Goal: Use online tool/utility: Utilize a website feature to perform a specific function

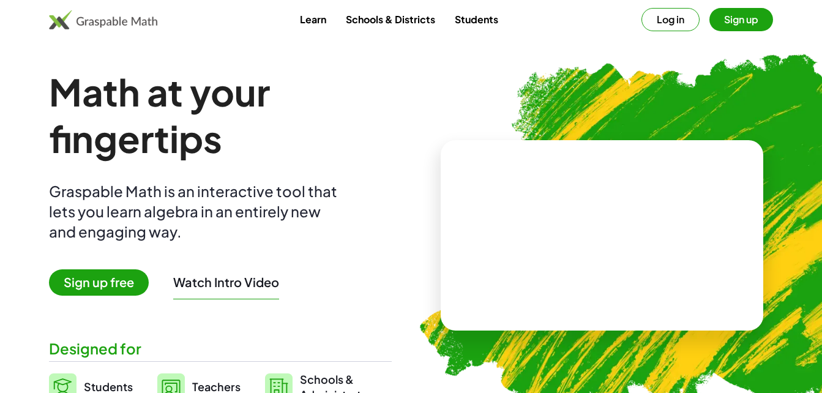
click at [655, 24] on button "Log in" at bounding box center [670, 19] width 58 height 23
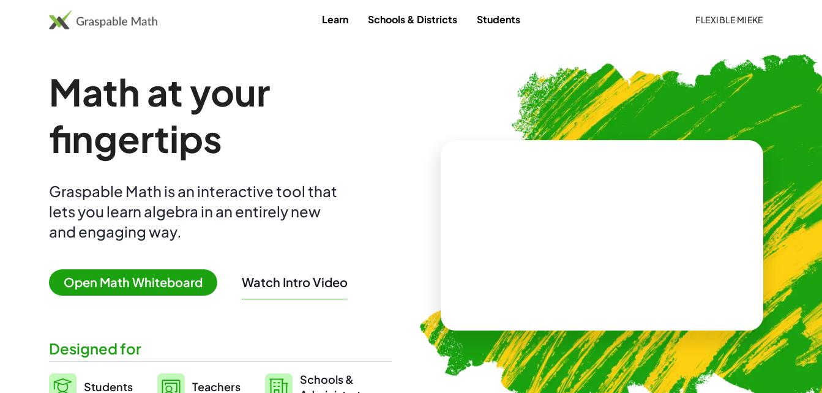
scroll to position [93, 0]
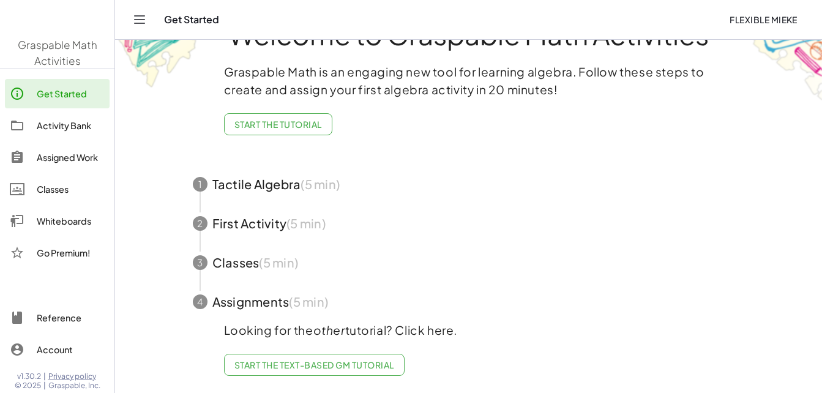
click at [183, 165] on div "Welcome to Graspable Math Activities Graspable Math is an engaging new tool for…" at bounding box center [469, 192] width 612 height 399
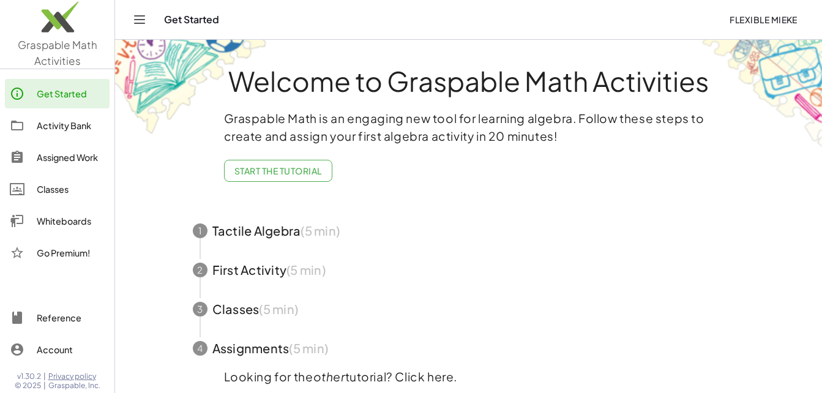
click at [84, 137] on link "Activity Bank" at bounding box center [57, 125] width 105 height 29
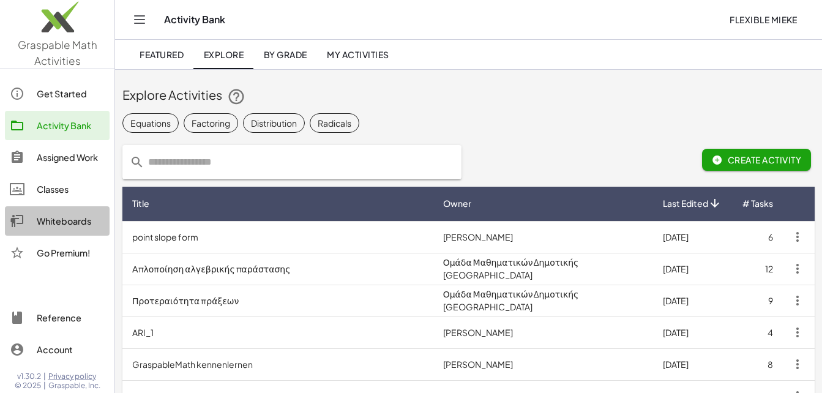
click at [86, 225] on div "Whiteboards" at bounding box center [71, 220] width 68 height 15
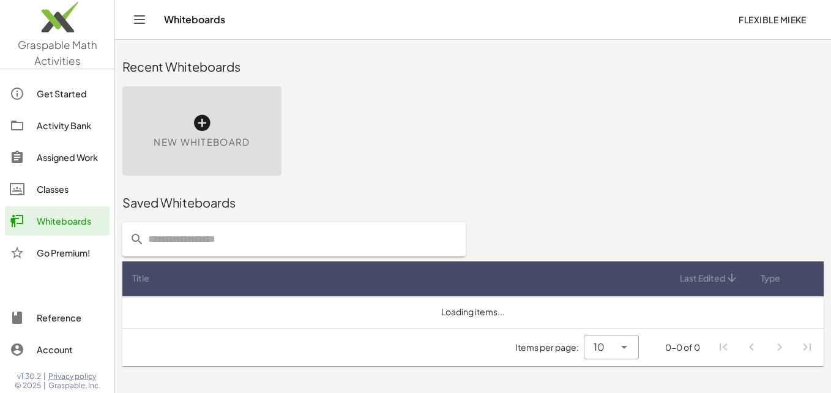
click at [190, 145] on span "New Whiteboard" at bounding box center [202, 142] width 96 height 14
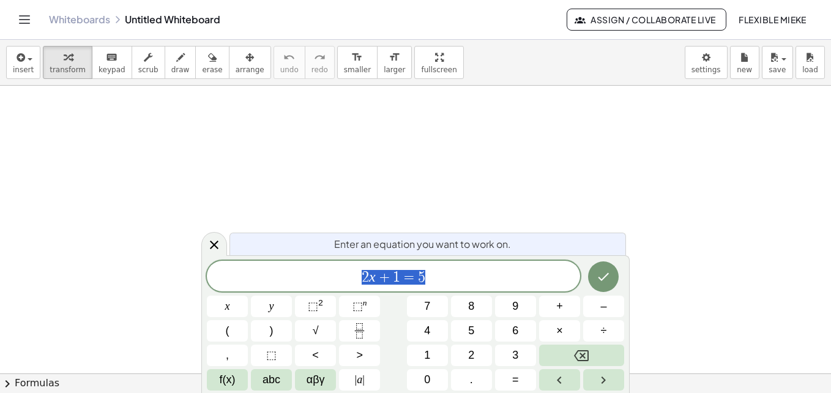
click at [435, 272] on span "2 x + 1 = 5" at bounding box center [393, 277] width 373 height 17
click at [428, 276] on span "2 x + 1 = 5" at bounding box center [393, 277] width 373 height 17
click at [354, 275] on span "2 x + 1 = 5" at bounding box center [393, 277] width 373 height 17
click at [425, 273] on span "2 x + 1 = 5 ​" at bounding box center [393, 277] width 373 height 17
click at [570, 310] on button "+" at bounding box center [559, 305] width 41 height 21
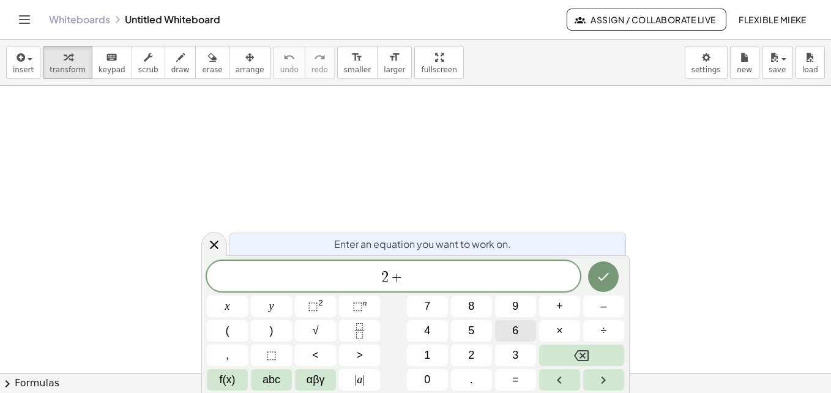
click at [524, 335] on button "6" at bounding box center [515, 330] width 41 height 21
click at [232, 307] on button "x" at bounding box center [227, 305] width 41 height 21
click at [598, 281] on icon "Done" at bounding box center [603, 276] width 15 height 15
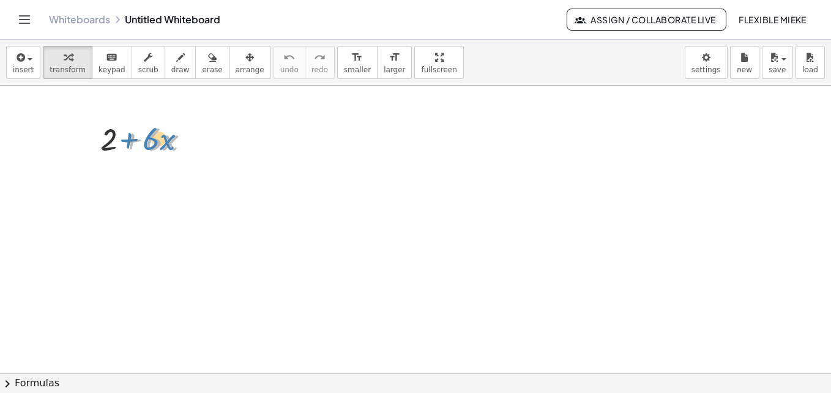
click at [133, 141] on div at bounding box center [150, 138] width 112 height 42
click at [143, 174] on icon at bounding box center [139, 170] width 13 height 13
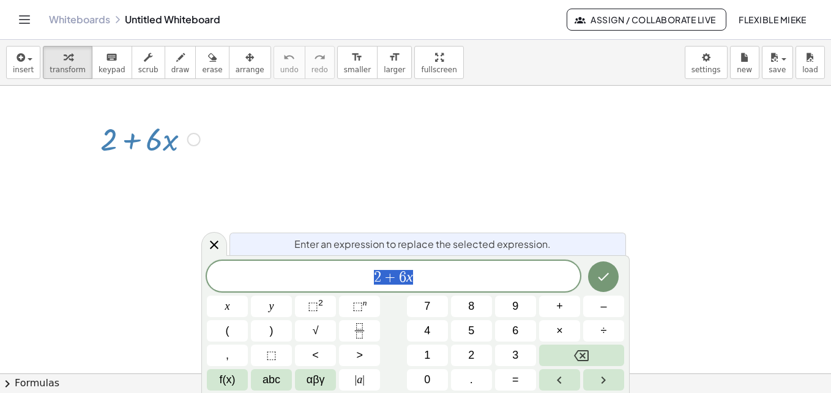
click at [143, 174] on icon at bounding box center [139, 170] width 13 height 13
click at [238, 162] on div at bounding box center [415, 373] width 831 height 575
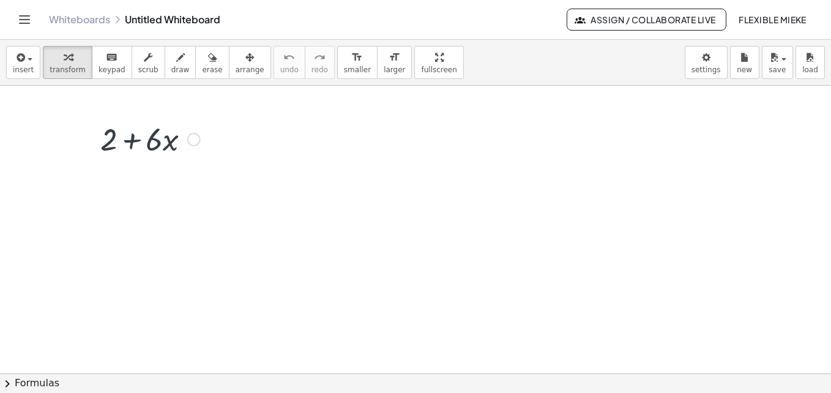
click at [197, 143] on div at bounding box center [193, 139] width 13 height 13
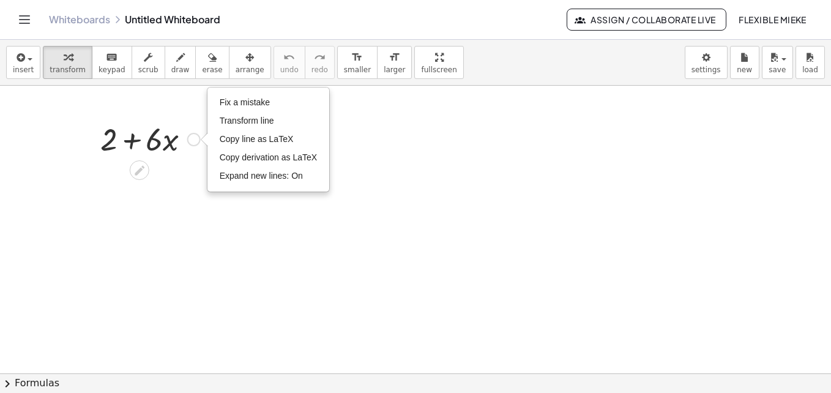
click at [209, 190] on div "Fix a mistake Transform line Copy line as LaTeX Copy derivation as LaTeX Expand…" at bounding box center [268, 139] width 121 height 103
click at [190, 209] on div at bounding box center [415, 373] width 831 height 575
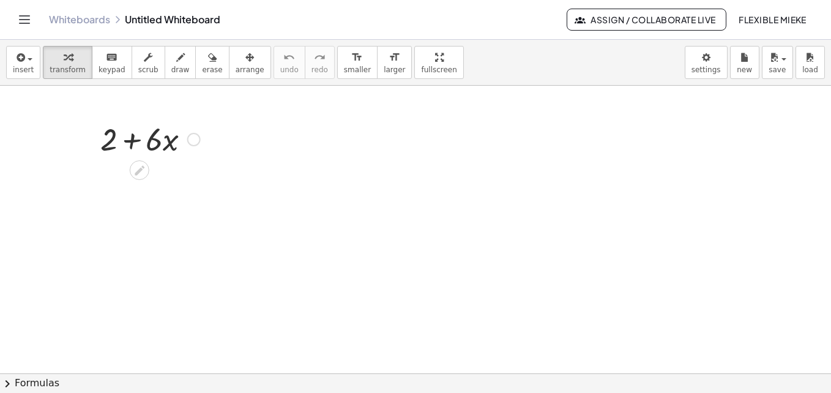
click at [168, 150] on div at bounding box center [150, 138] width 112 height 42
click at [165, 146] on div at bounding box center [150, 138] width 112 height 42
click at [127, 139] on div at bounding box center [150, 138] width 112 height 42
click at [113, 140] on div at bounding box center [150, 138] width 112 height 42
click at [131, 139] on div at bounding box center [150, 138] width 112 height 42
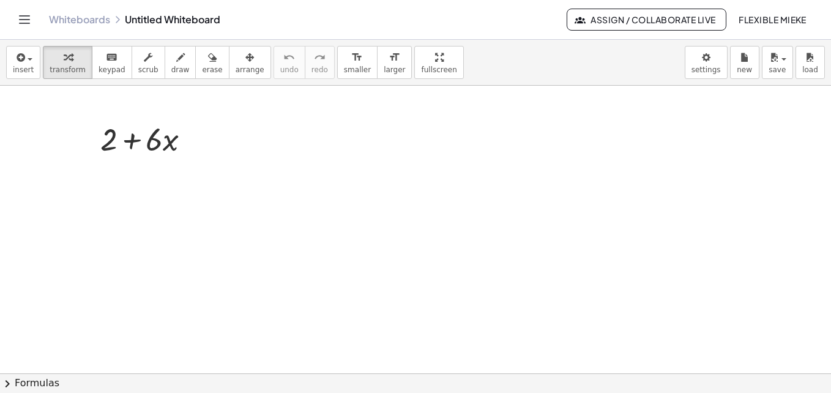
click at [179, 163] on div at bounding box center [415, 373] width 831 height 575
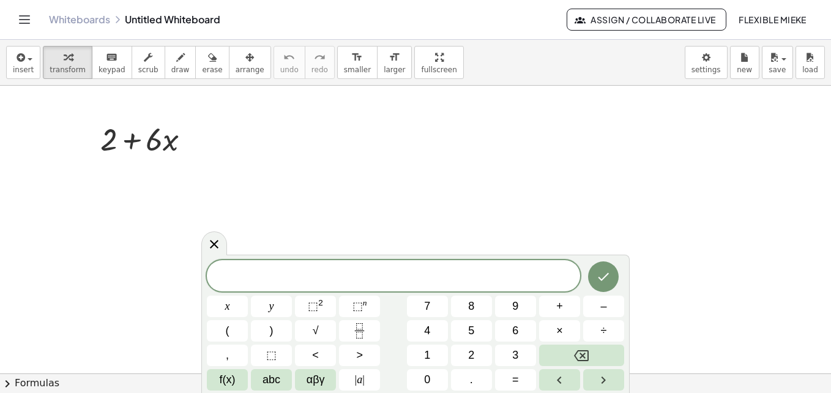
click at [605, 281] on icon "Done" at bounding box center [603, 276] width 15 height 15
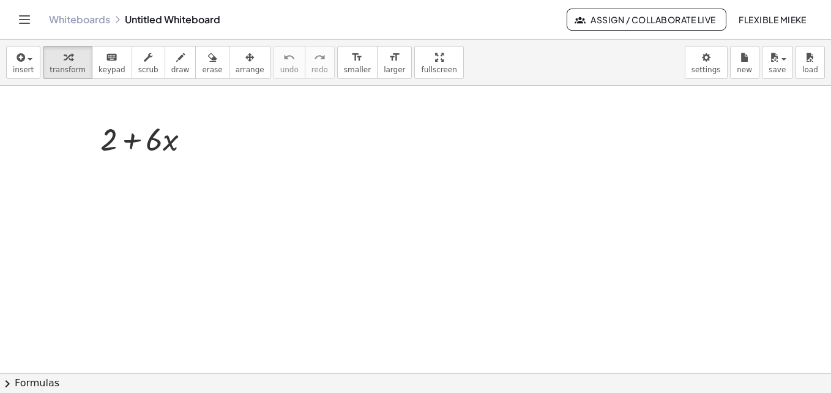
drag, startPoint x: 138, startPoint y: 167, endPoint x: 226, endPoint y: 150, distance: 89.1
drag, startPoint x: 226, startPoint y: 150, endPoint x: 141, endPoint y: 169, distance: 87.1
click at [141, 169] on icon at bounding box center [140, 170] width 10 height 10
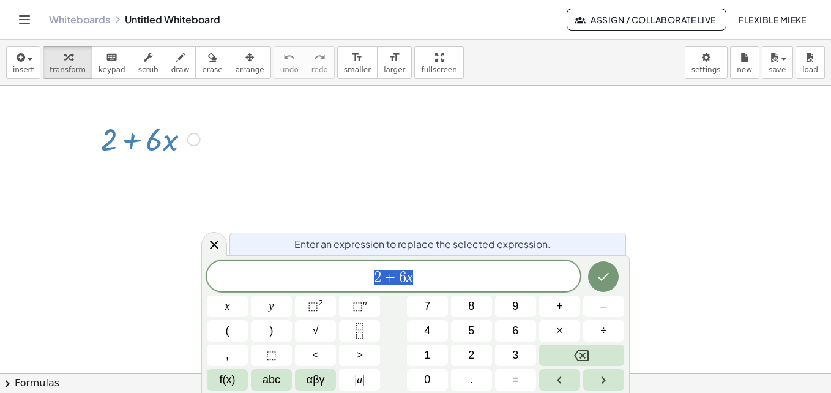
drag, startPoint x: 486, startPoint y: 280, endPoint x: 307, endPoint y: 276, distance: 179.3
click at [307, 276] on span "2 + 6 x" at bounding box center [393, 277] width 373 height 17
click at [599, 278] on icon "Done" at bounding box center [603, 277] width 11 height 8
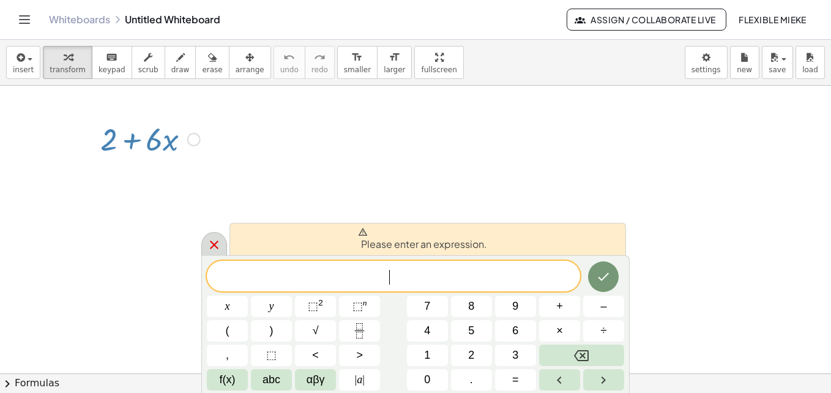
click at [217, 247] on icon at bounding box center [214, 244] width 15 height 15
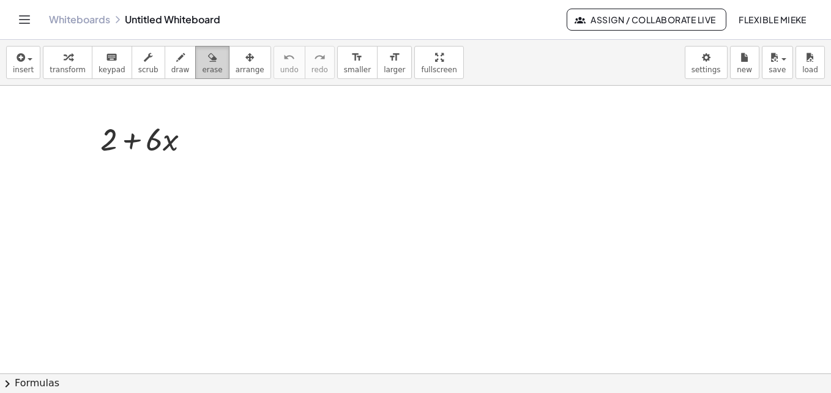
click at [202, 67] on span "erase" at bounding box center [212, 69] width 20 height 9
drag, startPoint x: 159, startPoint y: 144, endPoint x: 158, endPoint y: 163, distance: 18.4
click at [158, 163] on div at bounding box center [415, 373] width 831 height 575
drag, startPoint x: 169, startPoint y: 123, endPoint x: 106, endPoint y: 133, distance: 63.9
click at [106, 133] on div at bounding box center [415, 373] width 831 height 575
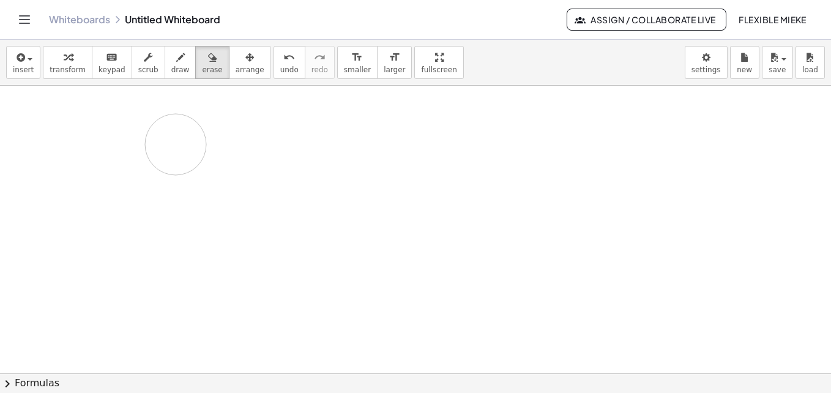
drag, startPoint x: 106, startPoint y: 133, endPoint x: 176, endPoint y: 144, distance: 70.0
click at [176, 144] on div at bounding box center [415, 373] width 831 height 575
drag, startPoint x: 176, startPoint y: 144, endPoint x: 113, endPoint y: 141, distance: 63.7
click at [113, 141] on div at bounding box center [415, 373] width 831 height 575
click at [404, 121] on div "insert select one: Math Expression Function Text Youtube Video Graphing Geometr…" at bounding box center [415, 216] width 831 height 353
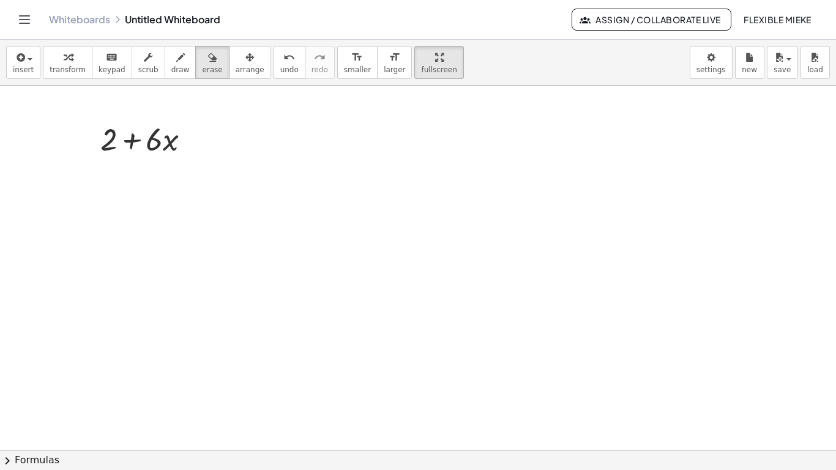
click at [402, 0] on html "Graspable Math Activities Get Started Activity Bank Assigned Work Classes White…" at bounding box center [418, 235] width 836 height 470
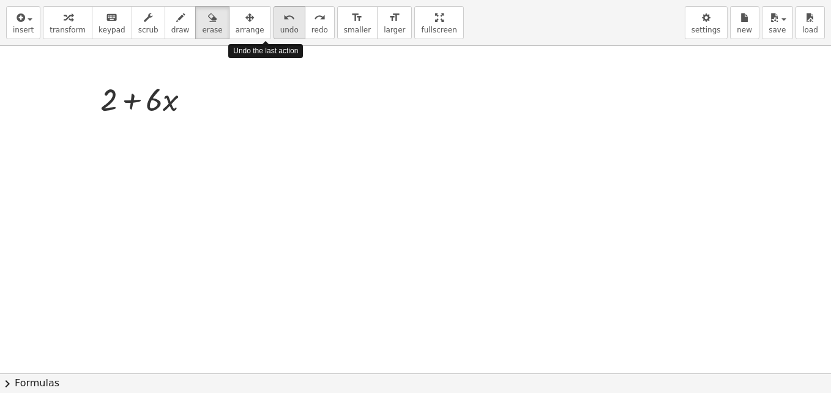
click at [280, 34] on span "undo" at bounding box center [289, 30] width 18 height 9
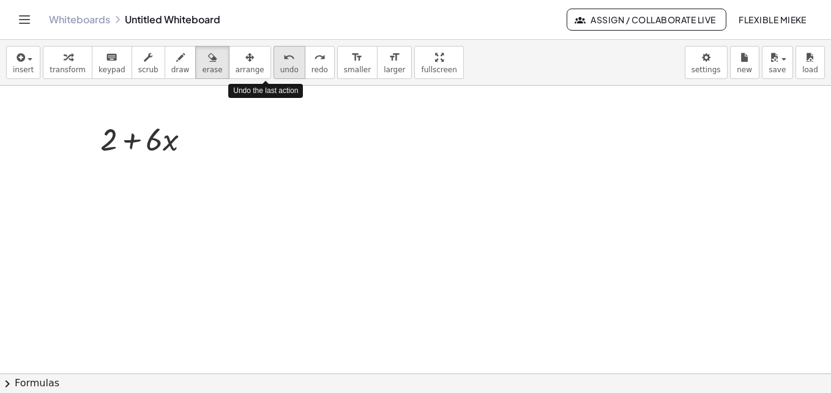
click at [280, 67] on span "undo" at bounding box center [289, 69] width 18 height 9
click at [144, 141] on div at bounding box center [415, 373] width 831 height 575
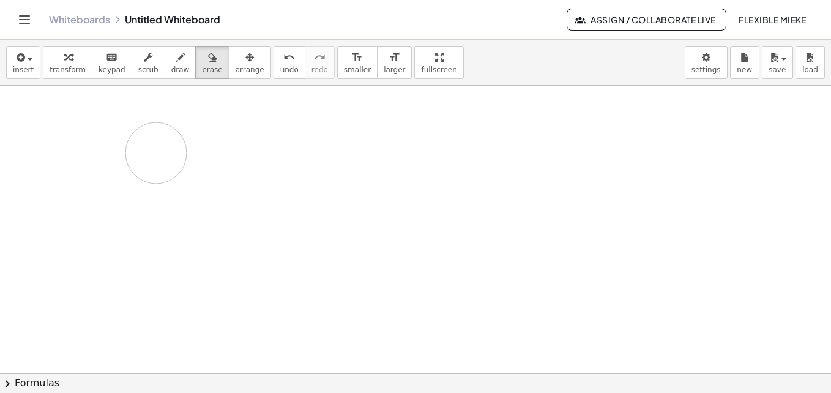
drag, startPoint x: 144, startPoint y: 141, endPoint x: 169, endPoint y: 132, distance: 25.9
click at [159, 148] on div at bounding box center [415, 373] width 831 height 575
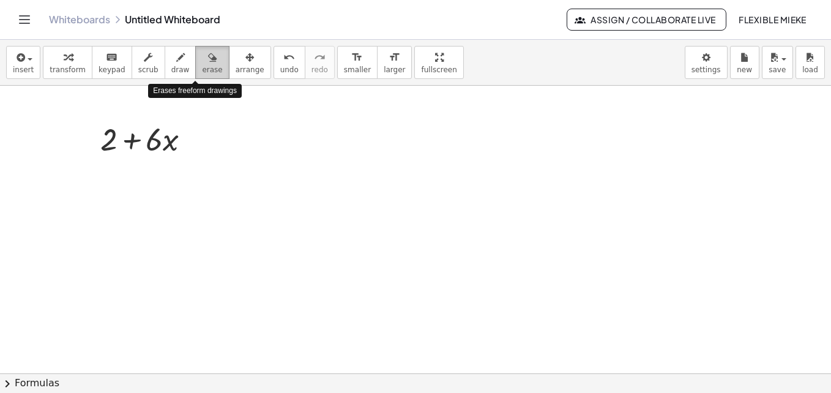
click at [202, 68] on span "erase" at bounding box center [212, 69] width 20 height 9
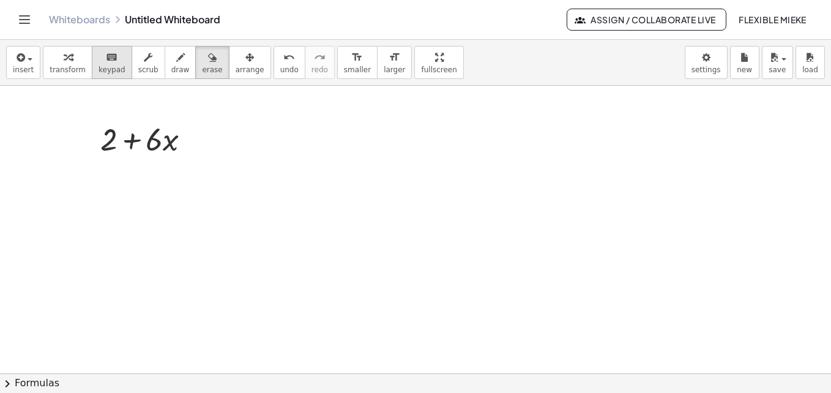
click at [106, 58] on icon "keyboard" at bounding box center [112, 57] width 12 height 15
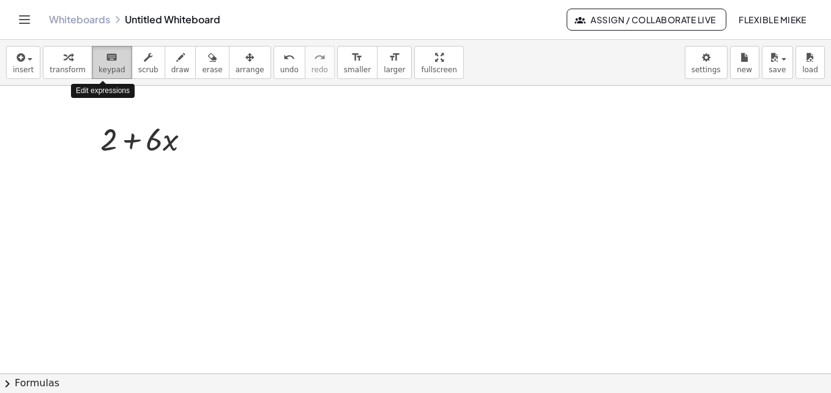
click at [106, 58] on icon "keyboard" at bounding box center [112, 57] width 12 height 15
click at [291, 133] on div at bounding box center [415, 373] width 831 height 575
drag, startPoint x: 289, startPoint y: 155, endPoint x: 280, endPoint y: 189, distance: 34.9
click at [280, 189] on div at bounding box center [415, 373] width 831 height 575
drag, startPoint x: 280, startPoint y: 189, endPoint x: 286, endPoint y: 202, distance: 15.0
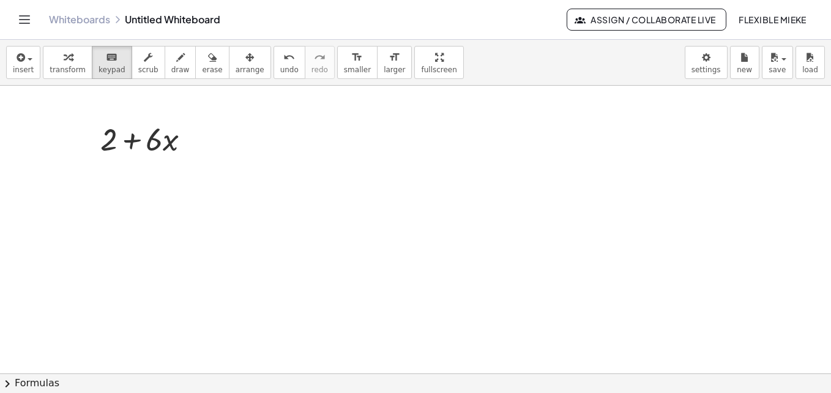
click at [286, 202] on div at bounding box center [415, 373] width 831 height 575
